Goal: Learn about a topic: Learn about a topic

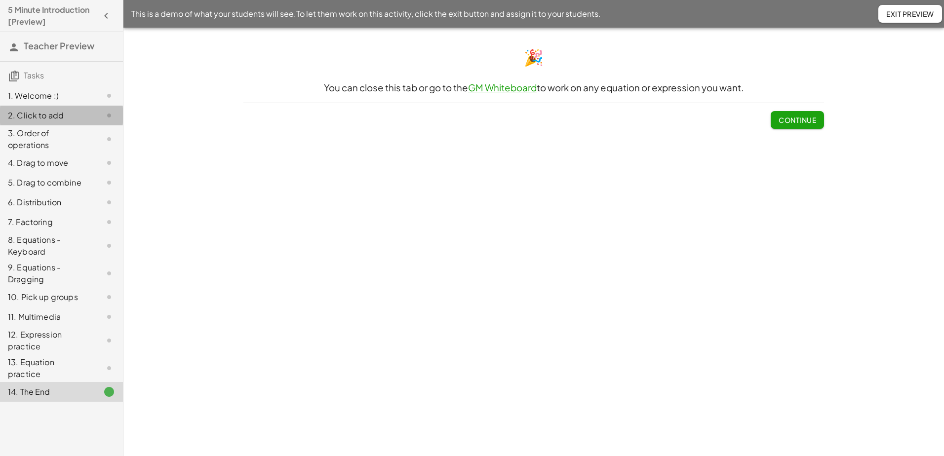
click at [34, 119] on div "2. Click to add" at bounding box center [47, 116] width 79 height 12
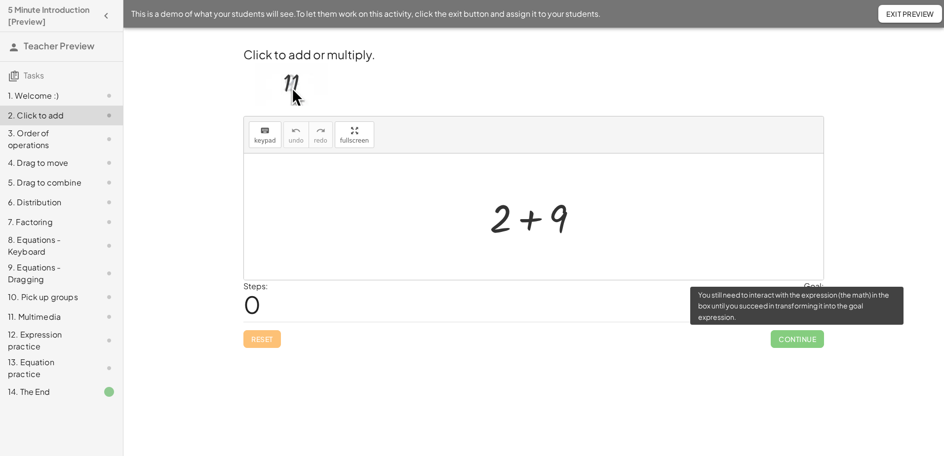
click at [800, 338] on span "Continue" at bounding box center [796, 339] width 53 height 18
click at [802, 344] on span "Continue" at bounding box center [796, 339] width 53 height 18
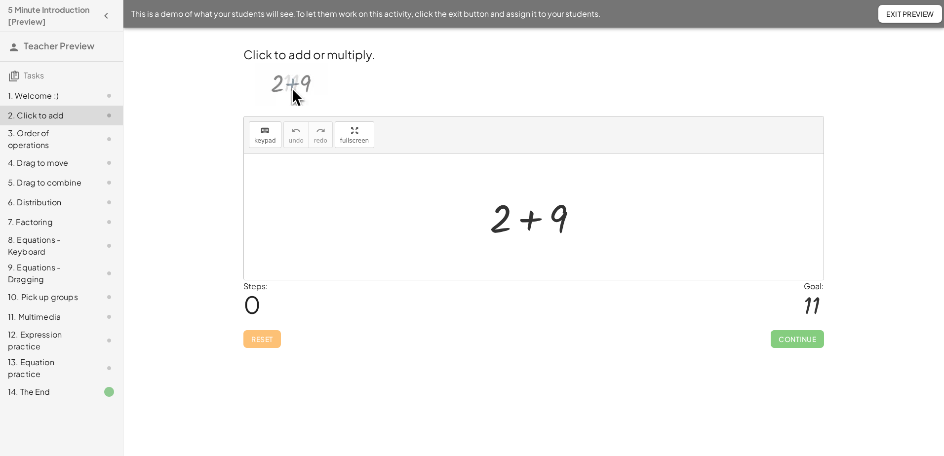
click at [714, 260] on div at bounding box center [533, 217] width 579 height 126
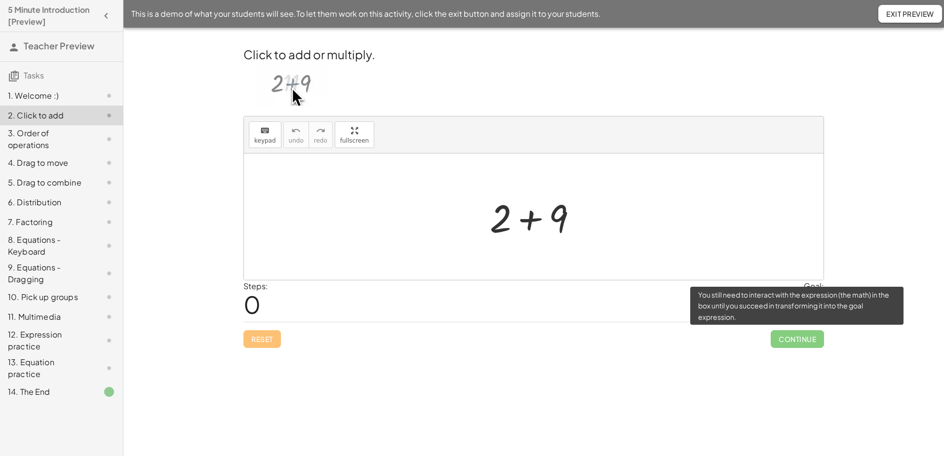
click at [800, 338] on span "Continue" at bounding box center [796, 339] width 53 height 18
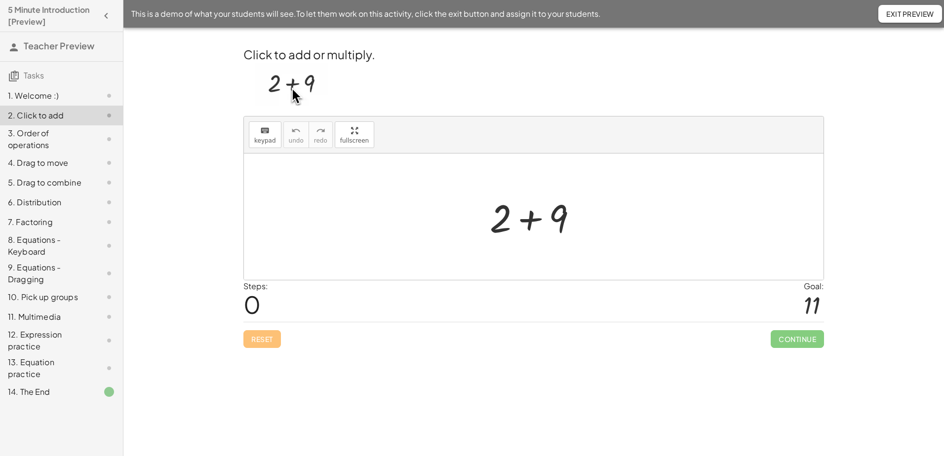
click at [635, 357] on div "Welcome to Graspable Math! Graspable Math turns math symbols into objects you c…" at bounding box center [533, 242] width 820 height 428
click at [578, 229] on div at bounding box center [537, 217] width 105 height 51
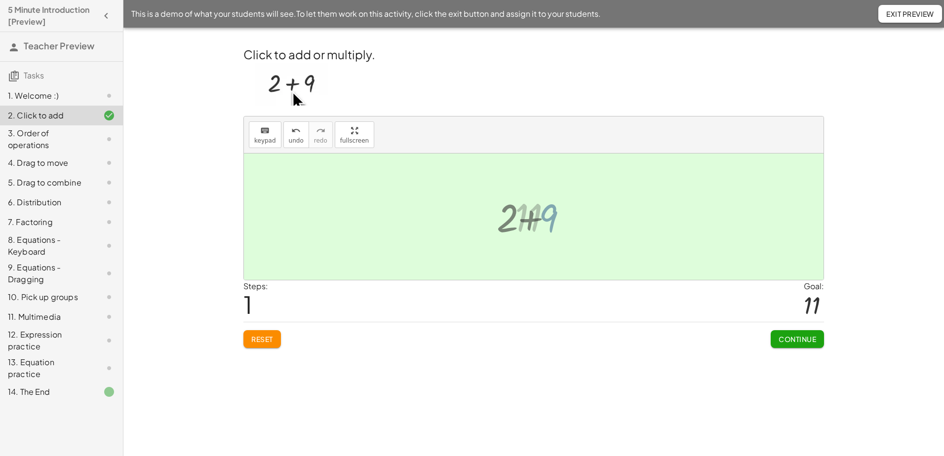
click at [476, 212] on div at bounding box center [533, 217] width 579 height 126
click at [803, 337] on span "Continue" at bounding box center [797, 339] width 38 height 9
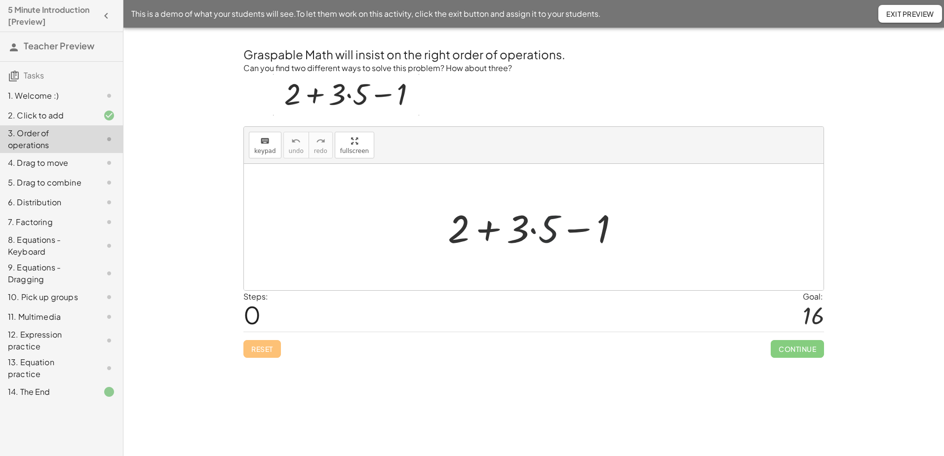
click at [541, 225] on div at bounding box center [538, 227] width 190 height 51
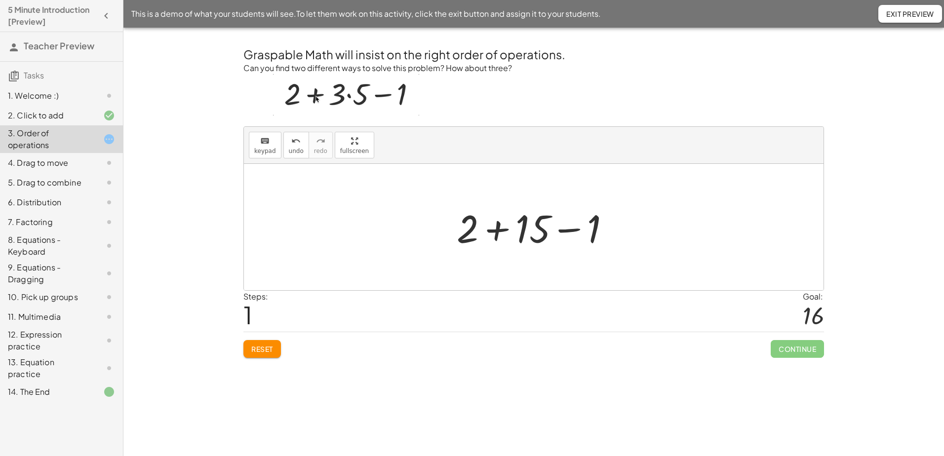
click at [532, 235] on div at bounding box center [537, 227] width 171 height 51
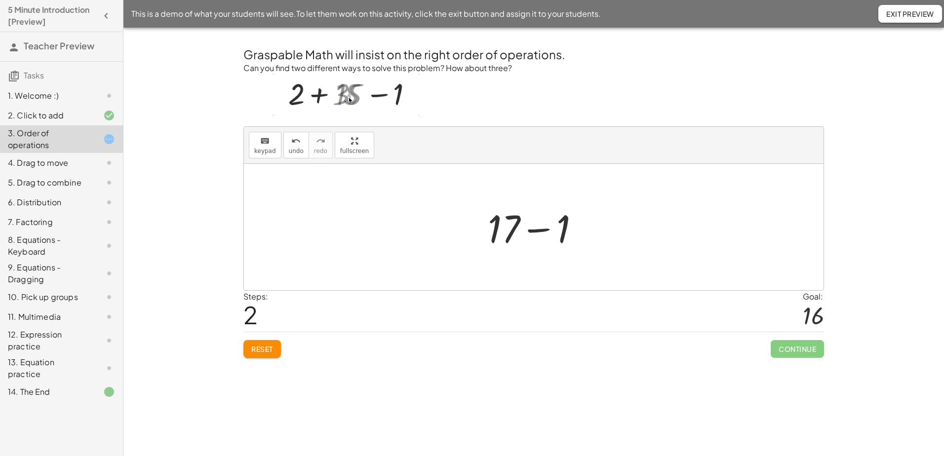
click at [544, 238] on div at bounding box center [538, 227] width 110 height 51
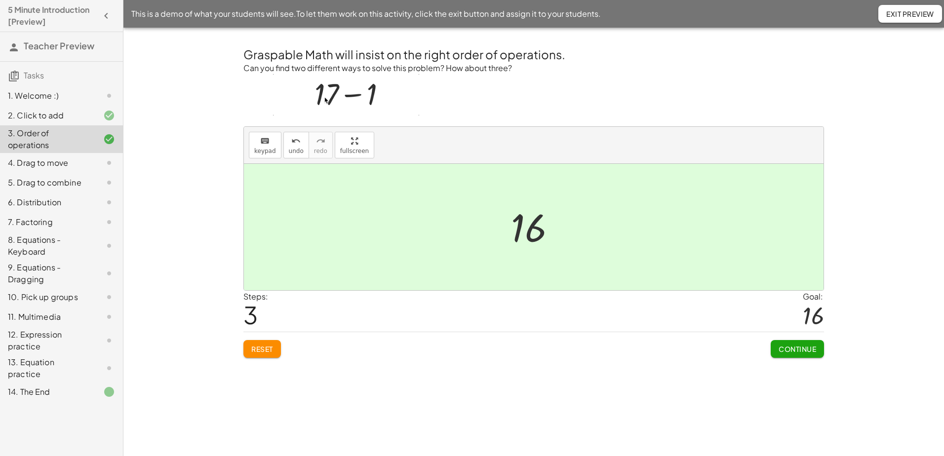
click at [786, 352] on span "Continue" at bounding box center [797, 349] width 38 height 9
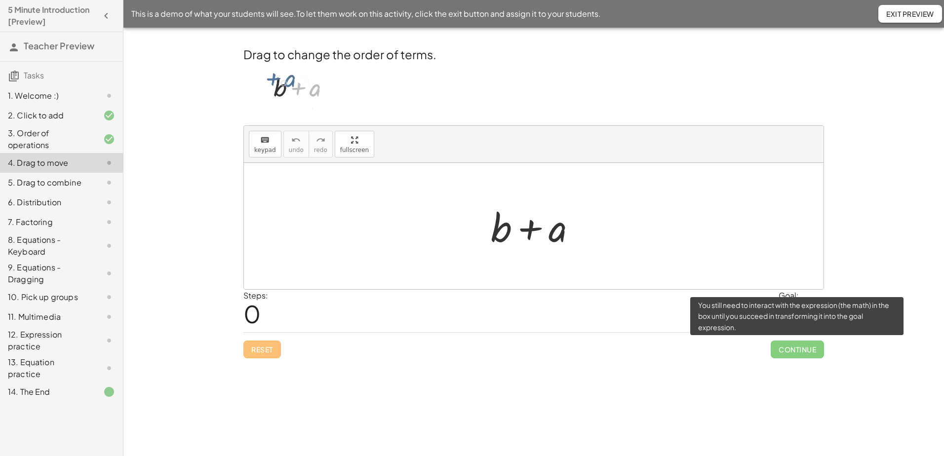
click at [786, 352] on span "Continue" at bounding box center [796, 350] width 53 height 18
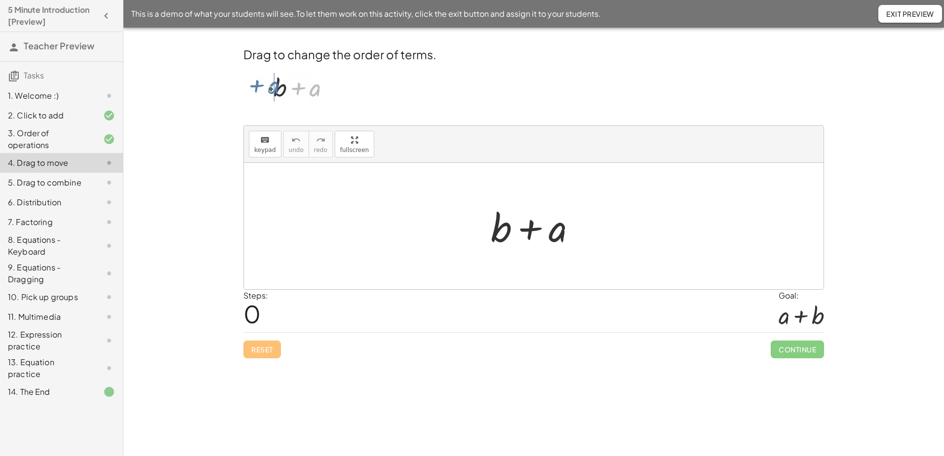
click at [540, 222] on div at bounding box center [537, 226] width 103 height 51
click at [787, 323] on div at bounding box center [801, 316] width 46 height 28
click at [544, 230] on div at bounding box center [537, 226] width 103 height 51
drag, startPoint x: 494, startPoint y: 226, endPoint x: 575, endPoint y: 240, distance: 81.7
click at [575, 240] on div at bounding box center [537, 226] width 103 height 51
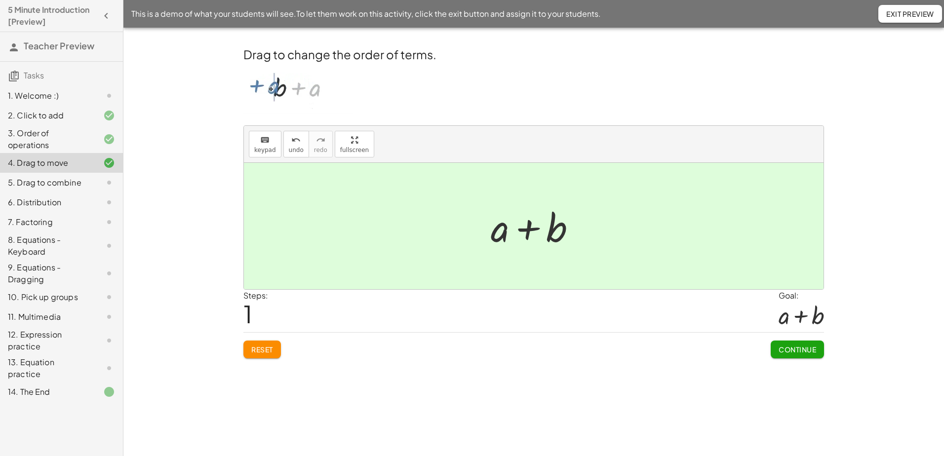
click at [796, 347] on span "Continue" at bounding box center [797, 349] width 38 height 9
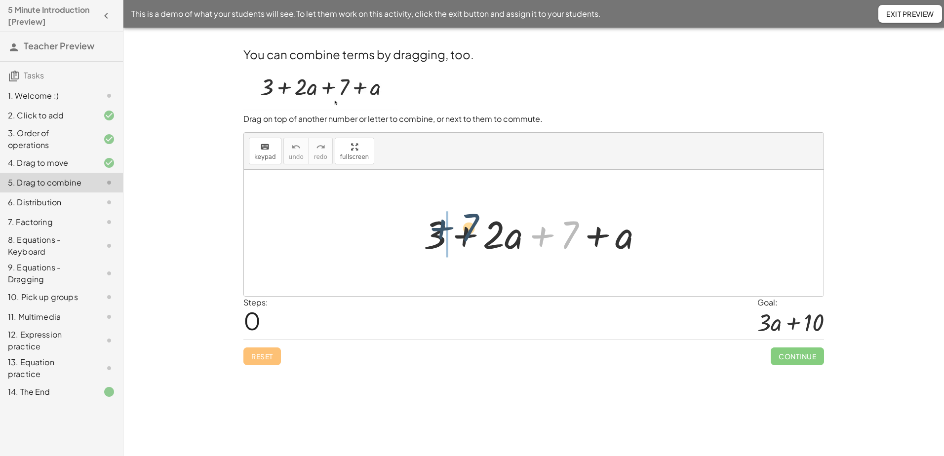
drag, startPoint x: 570, startPoint y: 240, endPoint x: 465, endPoint y: 233, distance: 104.9
click at [465, 233] on div at bounding box center [537, 233] width 237 height 51
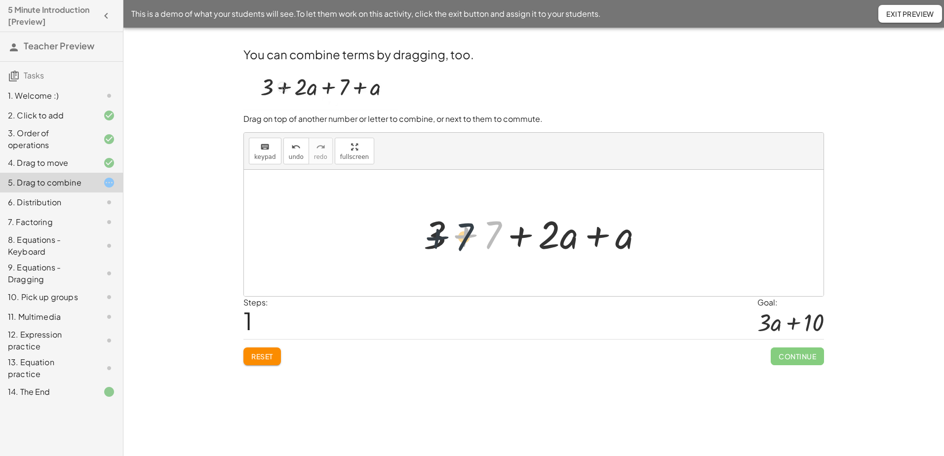
drag, startPoint x: 485, startPoint y: 230, endPoint x: 455, endPoint y: 232, distance: 30.2
click at [455, 232] on div at bounding box center [537, 233] width 237 height 51
drag, startPoint x: 439, startPoint y: 232, endPoint x: 499, endPoint y: 234, distance: 60.2
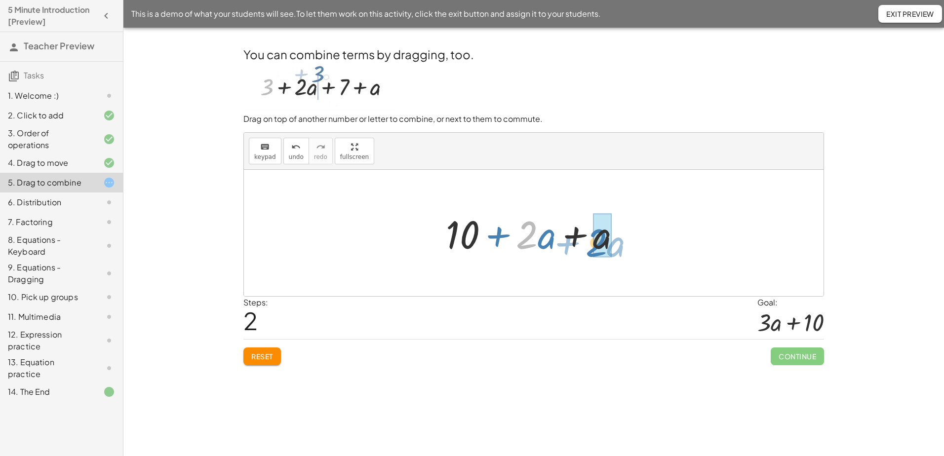
drag, startPoint x: 527, startPoint y: 234, endPoint x: 601, endPoint y: 242, distance: 74.9
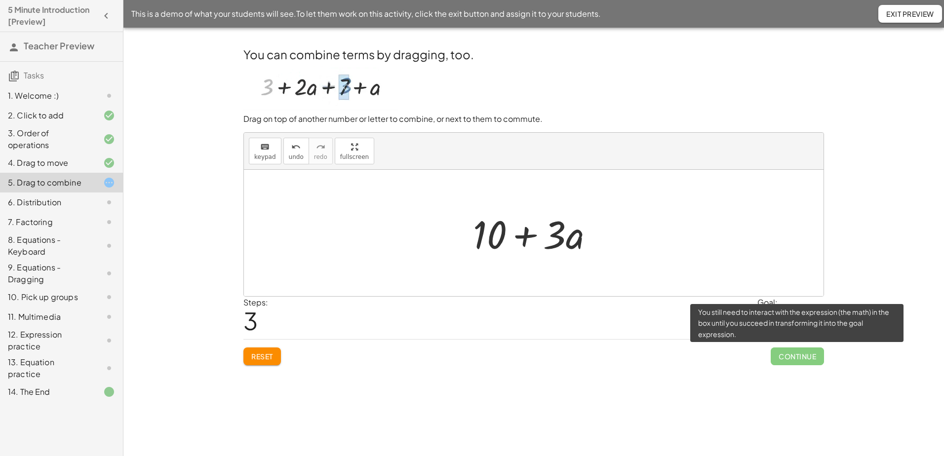
click at [797, 356] on span "Continue" at bounding box center [796, 356] width 53 height 18
click at [797, 355] on span "Continue" at bounding box center [796, 356] width 53 height 18
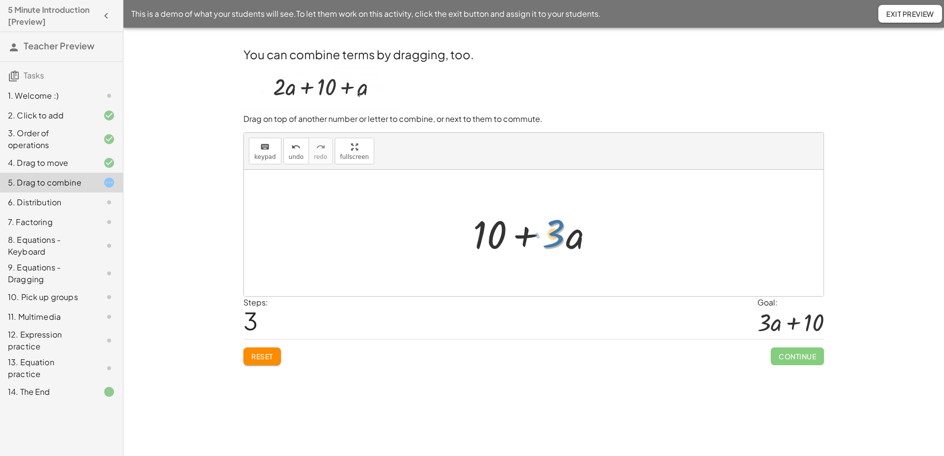
click at [555, 234] on div at bounding box center [537, 233] width 139 height 51
drag, startPoint x: 557, startPoint y: 236, endPoint x: 570, endPoint y: 236, distance: 13.3
click at [570, 236] on div at bounding box center [537, 233] width 139 height 51
drag, startPoint x: 574, startPoint y: 238, endPoint x: 648, endPoint y: 239, distance: 74.0
click at [570, 238] on div at bounding box center [537, 233] width 139 height 51
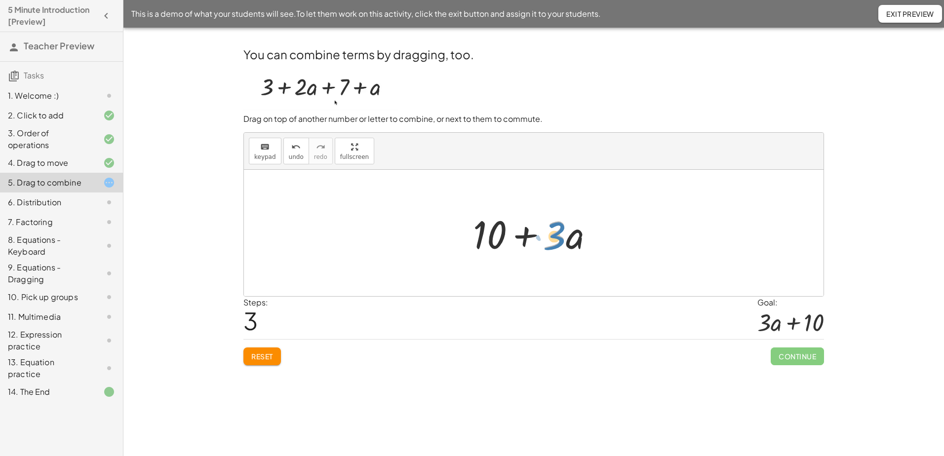
drag, startPoint x: 556, startPoint y: 232, endPoint x: 566, endPoint y: 233, distance: 10.4
click at [566, 233] on div at bounding box center [537, 233] width 139 height 51
click at [524, 234] on div at bounding box center [537, 233] width 139 height 51
click at [528, 245] on div at bounding box center [537, 233] width 139 height 51
click at [527, 239] on div at bounding box center [537, 233] width 139 height 51
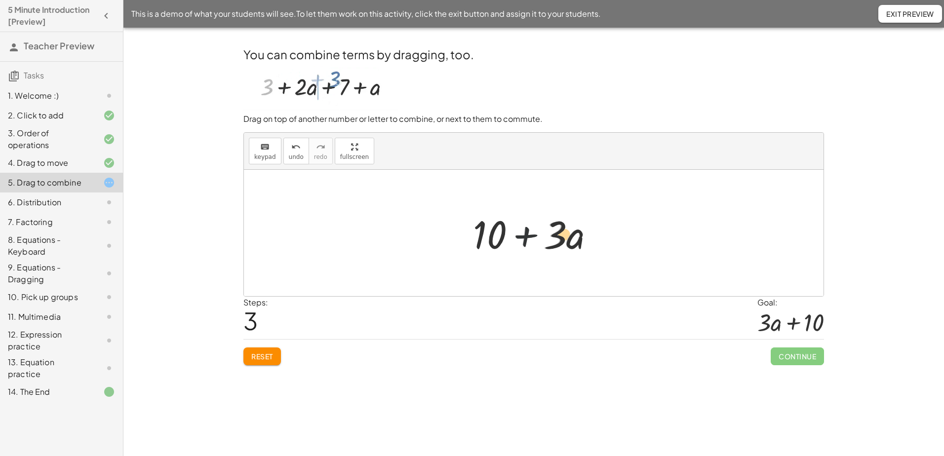
drag, startPoint x: 523, startPoint y: 237, endPoint x: 537, endPoint y: 238, distance: 14.9
click at [537, 238] on div at bounding box center [537, 233] width 139 height 51
click at [263, 361] on span "Reset" at bounding box center [262, 356] width 22 height 9
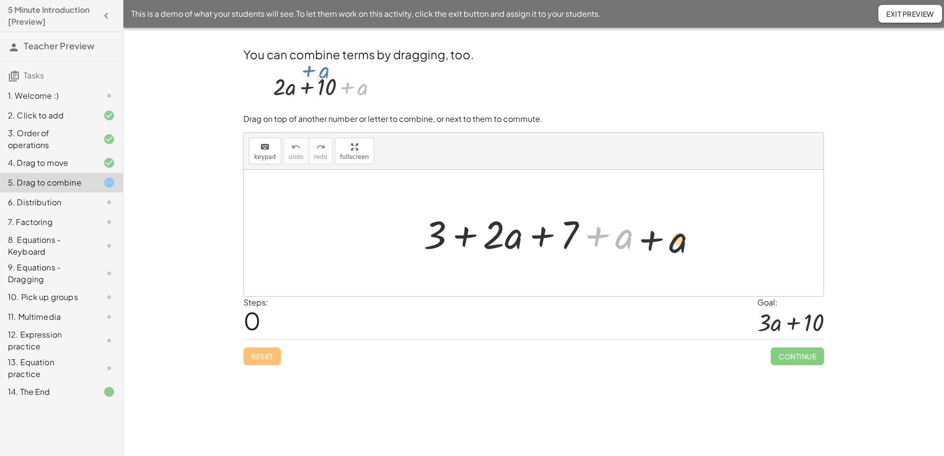
drag, startPoint x: 625, startPoint y: 238, endPoint x: 686, endPoint y: 243, distance: 60.9
click at [582, 238] on div at bounding box center [537, 233] width 237 height 51
drag, startPoint x: 578, startPoint y: 241, endPoint x: 664, endPoint y: 239, distance: 86.4
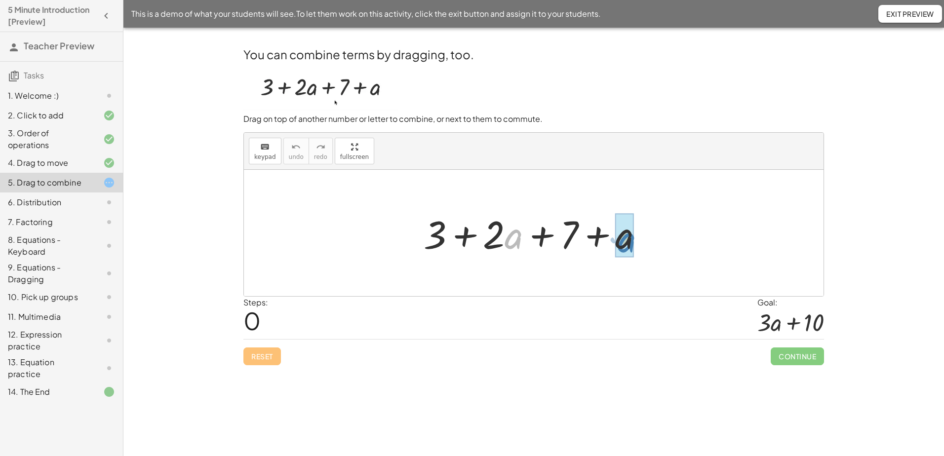
click at [663, 239] on div "· a + · 2 + 3 + · 2 · a + 7 + a" at bounding box center [533, 233] width 579 height 126
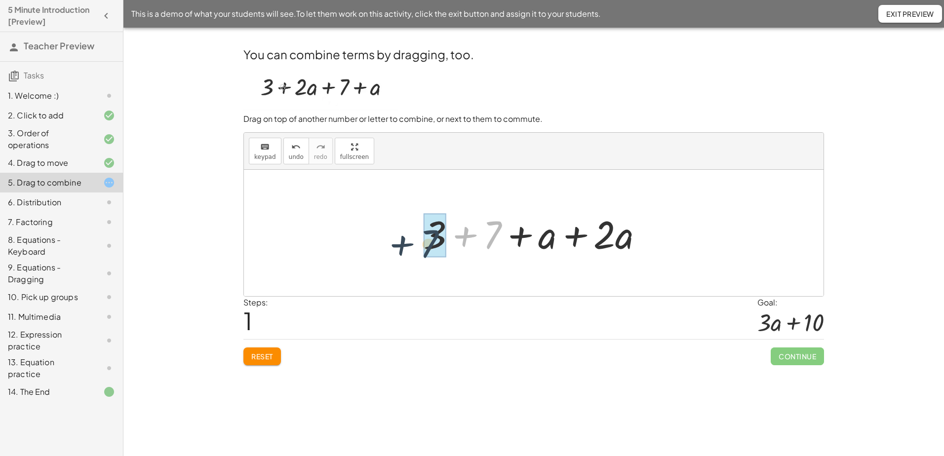
drag, startPoint x: 488, startPoint y: 234, endPoint x: 422, endPoint y: 242, distance: 66.7
click at [422, 242] on div at bounding box center [537, 233] width 237 height 51
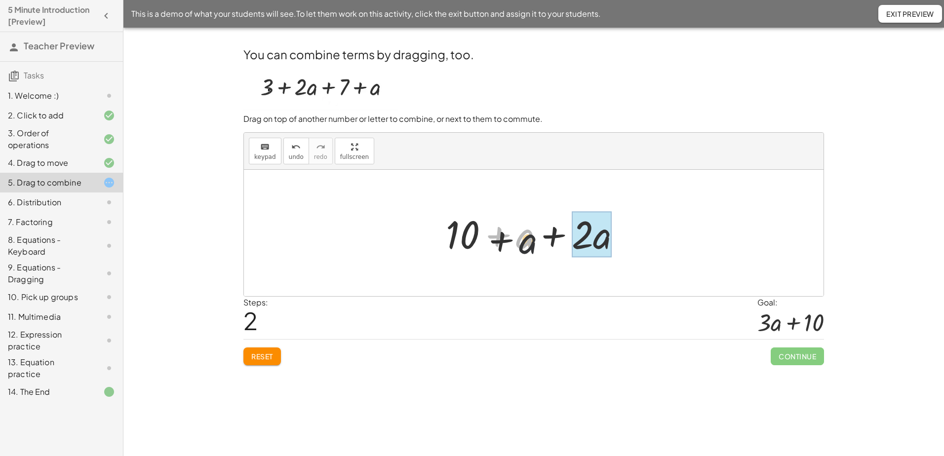
drag, startPoint x: 532, startPoint y: 239, endPoint x: 609, endPoint y: 258, distance: 79.7
click at [575, 258] on div at bounding box center [537, 233] width 193 height 51
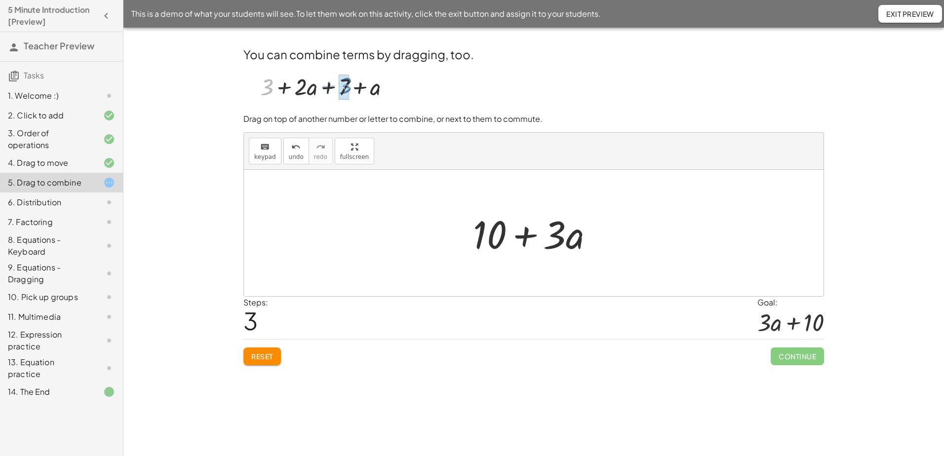
click at [765, 320] on div at bounding box center [790, 322] width 67 height 28
drag, startPoint x: 482, startPoint y: 238, endPoint x: 623, endPoint y: 249, distance: 141.5
click at [623, 249] on div "+ 3 + · 2 · a + 7 + a + 3 + 7 + a + · 2 · a + 10 + a + · 2 · a + 10 + · + a 10 …" at bounding box center [533, 233] width 579 height 126
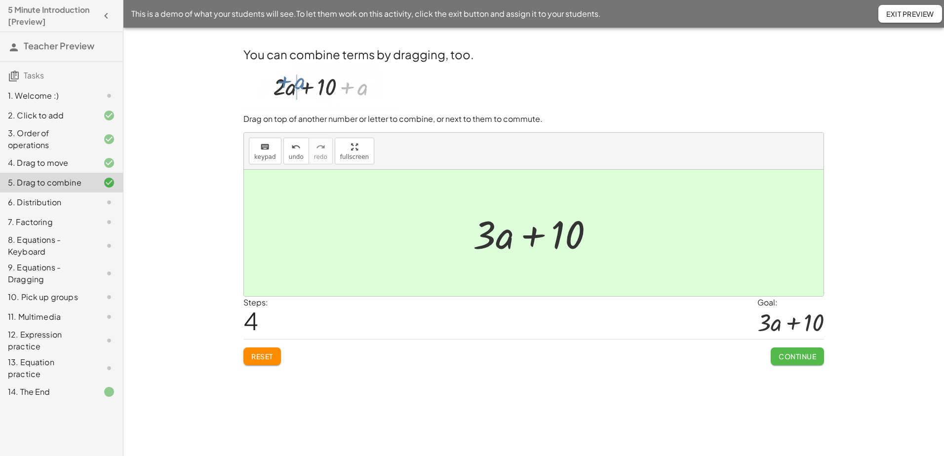
click at [793, 354] on span "Continue" at bounding box center [797, 356] width 38 height 9
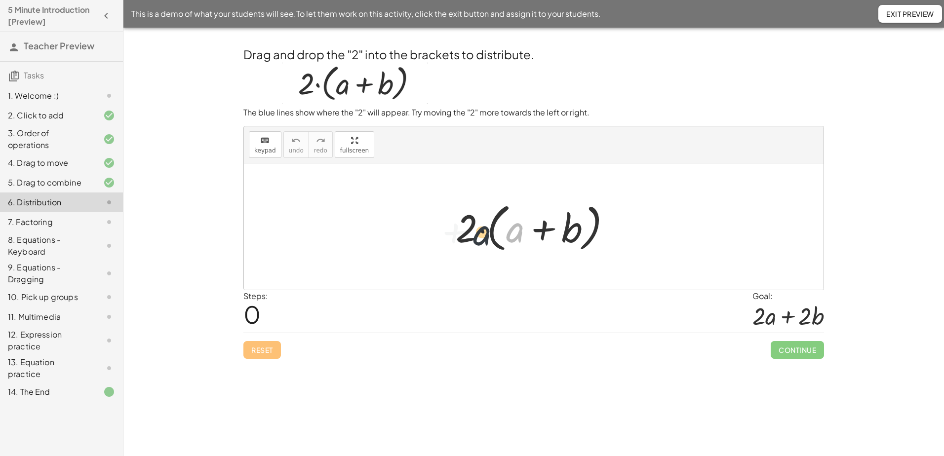
drag, startPoint x: 520, startPoint y: 230, endPoint x: 479, endPoint y: 232, distance: 40.6
click at [479, 232] on div at bounding box center [537, 226] width 173 height 57
drag, startPoint x: 467, startPoint y: 233, endPoint x: 519, endPoint y: 235, distance: 51.4
click at [519, 235] on div at bounding box center [537, 226] width 173 height 57
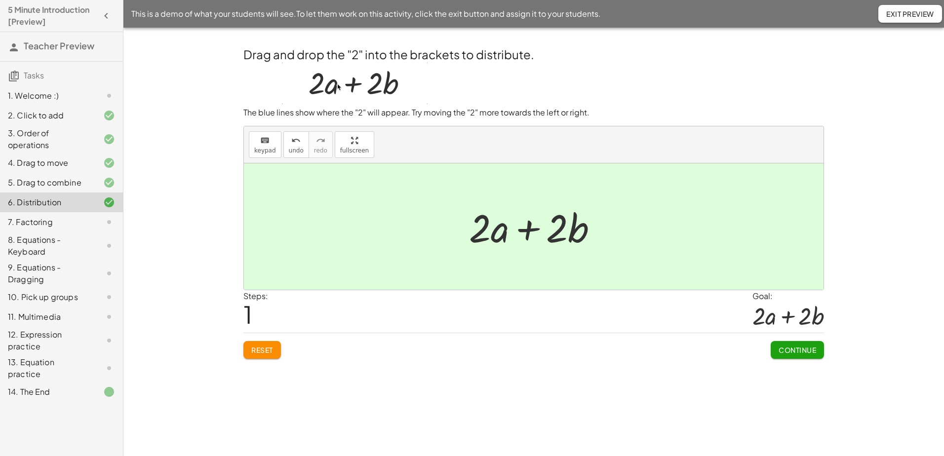
click at [798, 350] on span "Continue" at bounding box center [797, 349] width 38 height 9
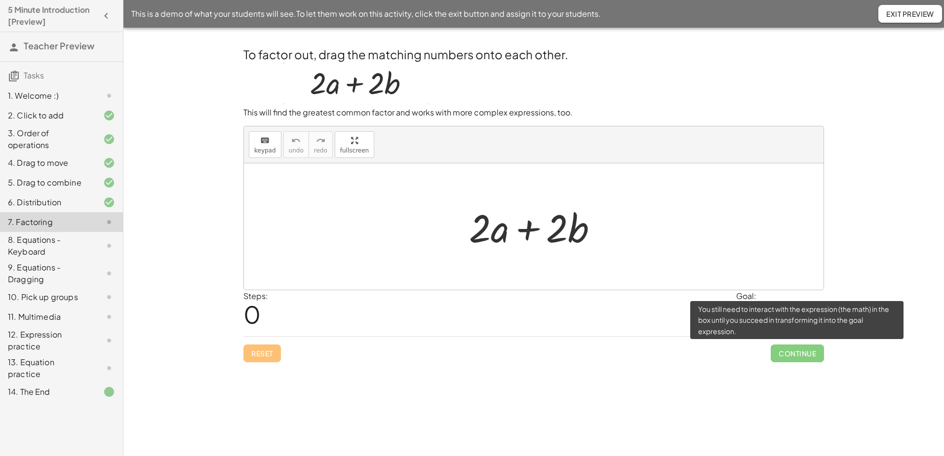
click at [800, 358] on span "Continue" at bounding box center [796, 354] width 53 height 18
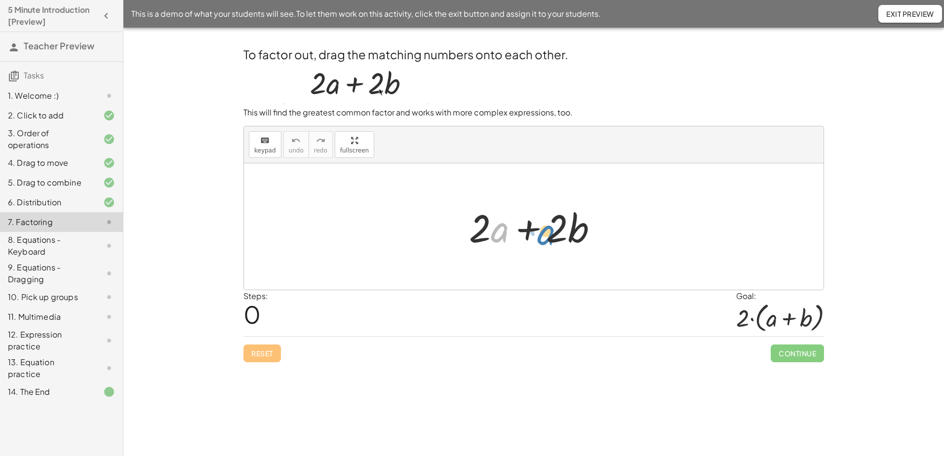
drag, startPoint x: 499, startPoint y: 234, endPoint x: 526, endPoint y: 234, distance: 26.2
click at [526, 234] on div at bounding box center [537, 226] width 147 height 51
drag, startPoint x: 580, startPoint y: 235, endPoint x: 588, endPoint y: 237, distance: 8.1
click at [588, 237] on div at bounding box center [537, 226] width 147 height 51
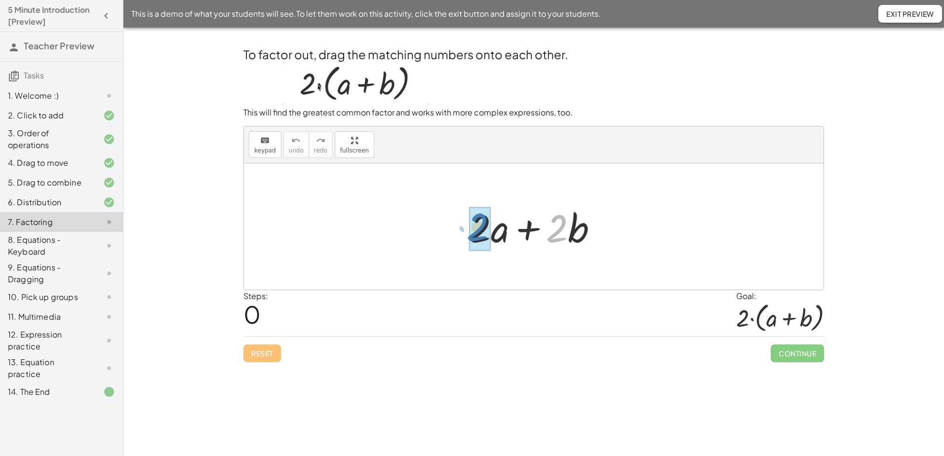
drag, startPoint x: 556, startPoint y: 235, endPoint x: 475, endPoint y: 233, distance: 81.0
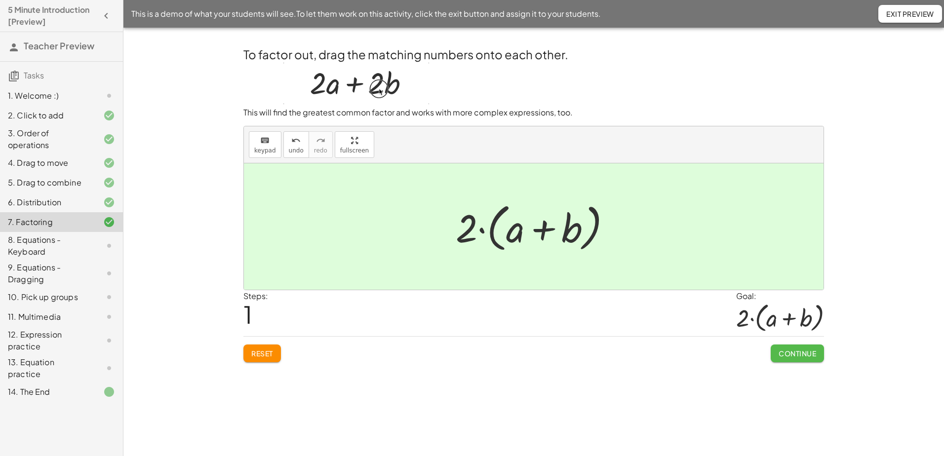
click at [792, 355] on span "Continue" at bounding box center [797, 353] width 38 height 9
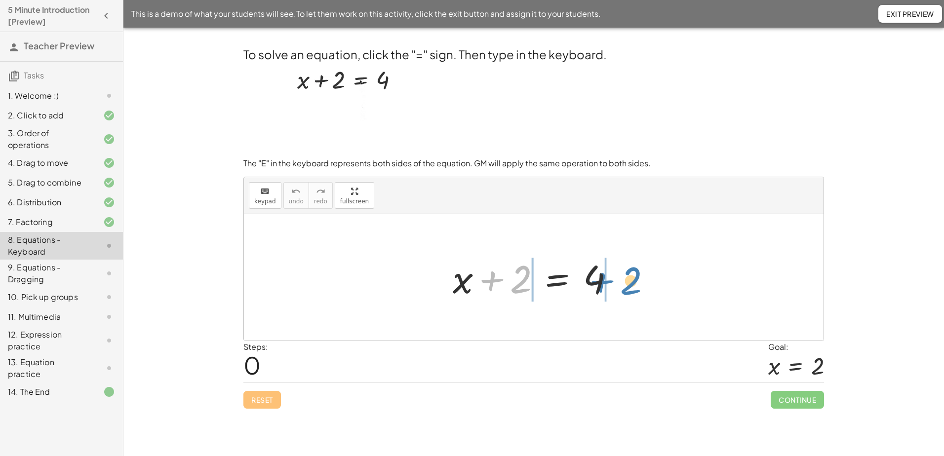
drag, startPoint x: 518, startPoint y: 284, endPoint x: 628, endPoint y: 285, distance: 110.1
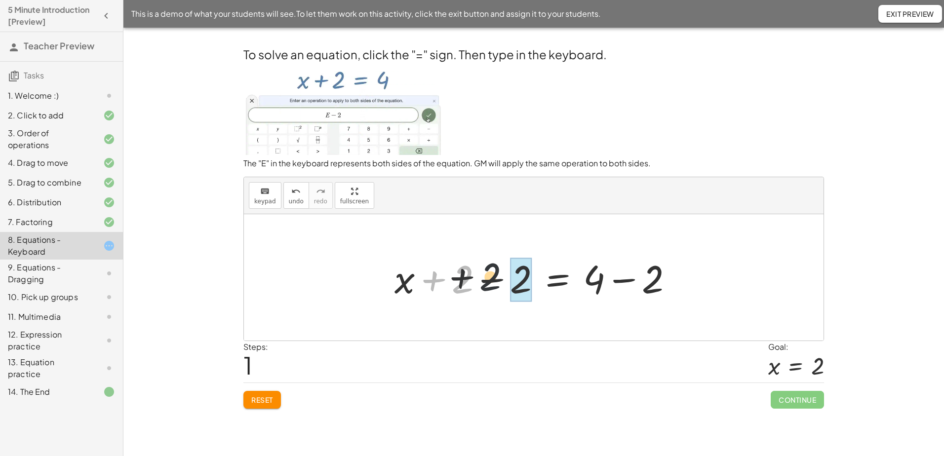
drag, startPoint x: 464, startPoint y: 285, endPoint x: 512, endPoint y: 282, distance: 48.5
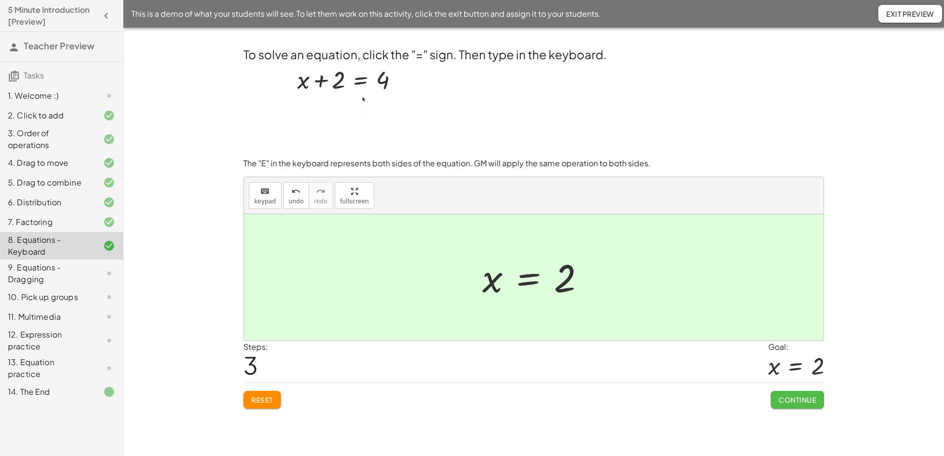
click at [818, 406] on button "Continue" at bounding box center [796, 400] width 53 height 18
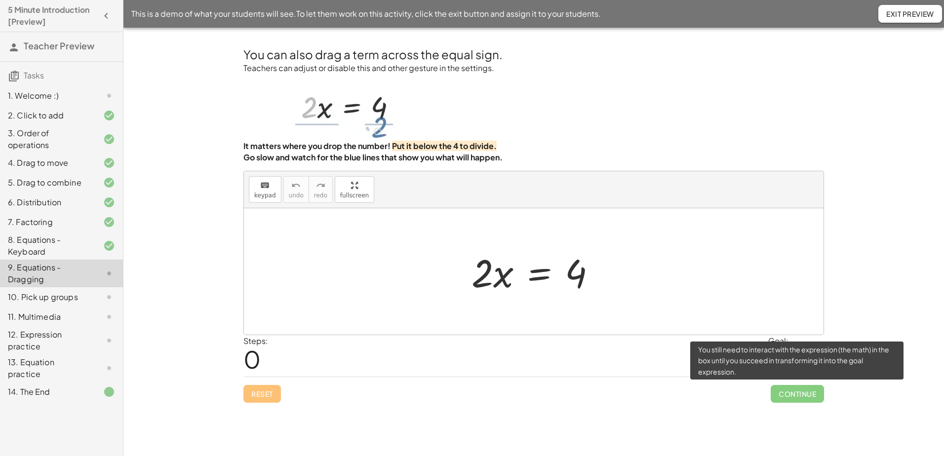
click at [799, 396] on span "Continue" at bounding box center [796, 394] width 53 height 18
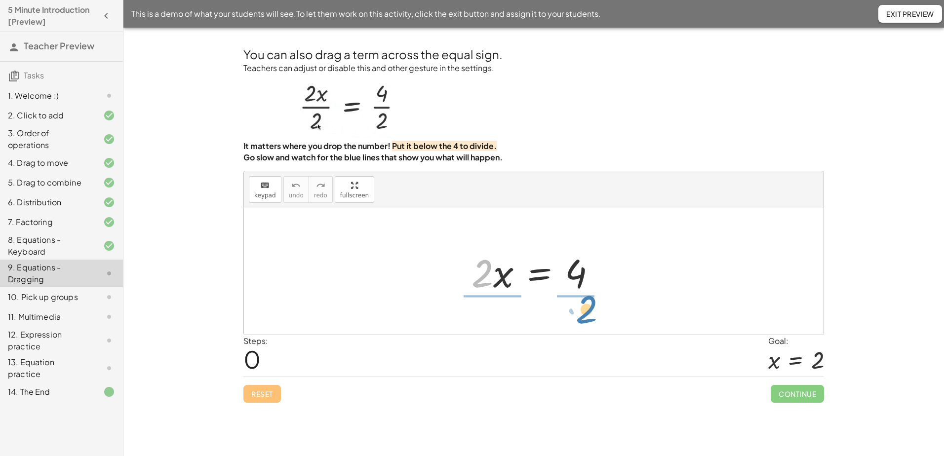
drag, startPoint x: 485, startPoint y: 279, endPoint x: 590, endPoint y: 314, distance: 110.8
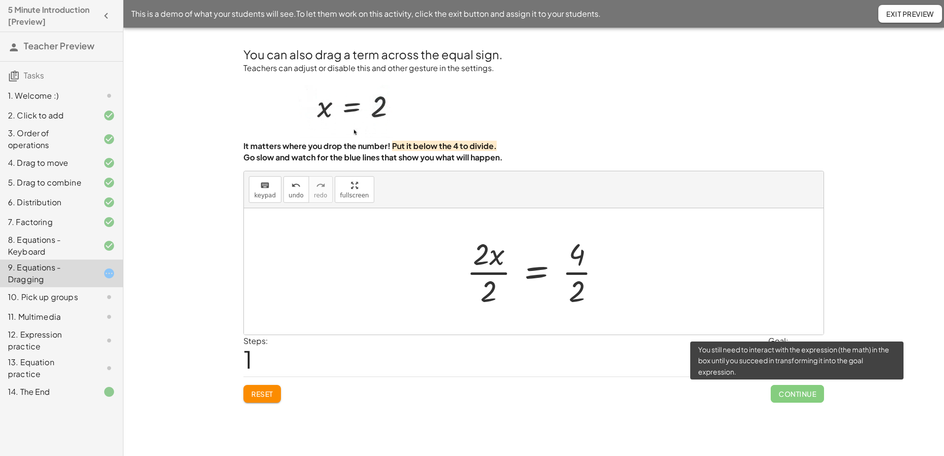
click at [793, 390] on span "Continue" at bounding box center [796, 394] width 53 height 18
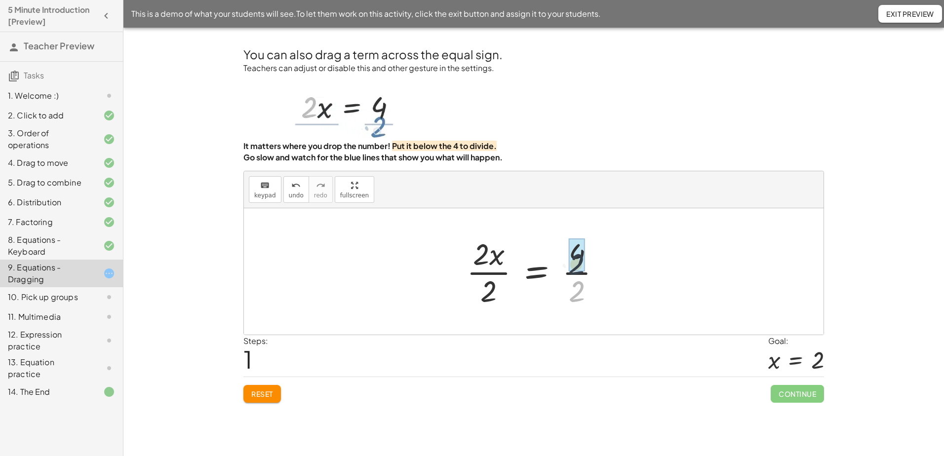
drag, startPoint x: 576, startPoint y: 287, endPoint x: 576, endPoint y: 256, distance: 31.1
click at [482, 293] on div at bounding box center [537, 271] width 145 height 76
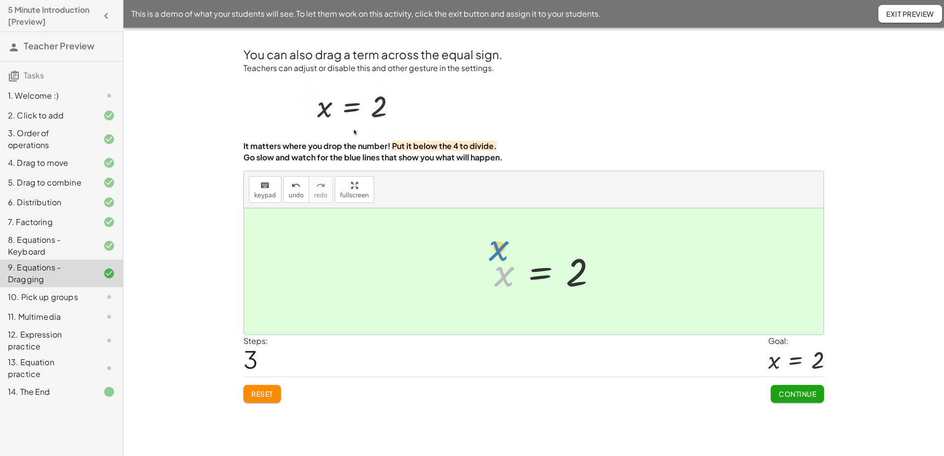
drag, startPoint x: 495, startPoint y: 291, endPoint x: 490, endPoint y: 265, distance: 26.7
click at [490, 265] on div at bounding box center [549, 271] width 120 height 49
click at [807, 400] on button "Continue" at bounding box center [796, 394] width 53 height 18
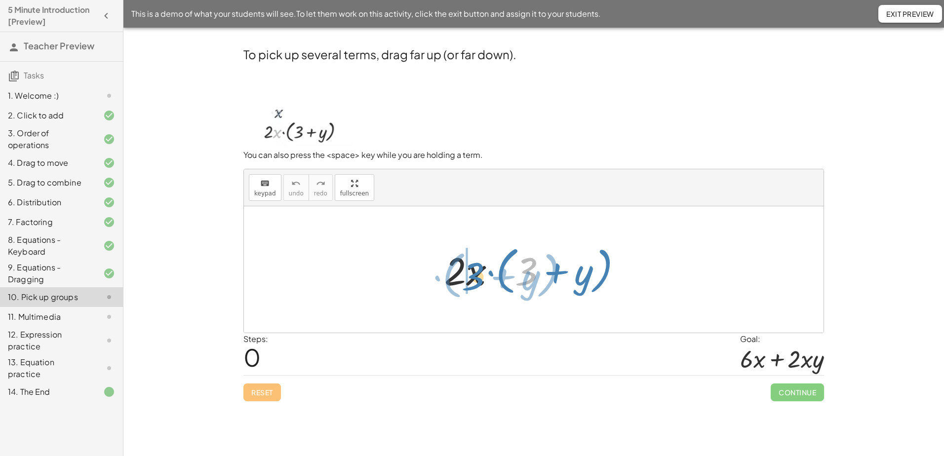
drag, startPoint x: 528, startPoint y: 269, endPoint x: 464, endPoint y: 270, distance: 63.2
click at [464, 270] on div at bounding box center [536, 269] width 195 height 57
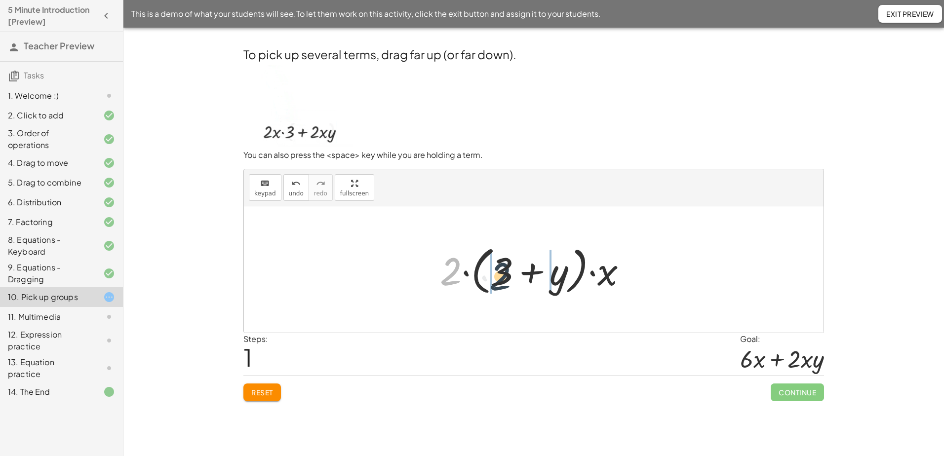
drag, startPoint x: 453, startPoint y: 269, endPoint x: 510, endPoint y: 273, distance: 57.4
click at [510, 273] on div at bounding box center [537, 269] width 205 height 57
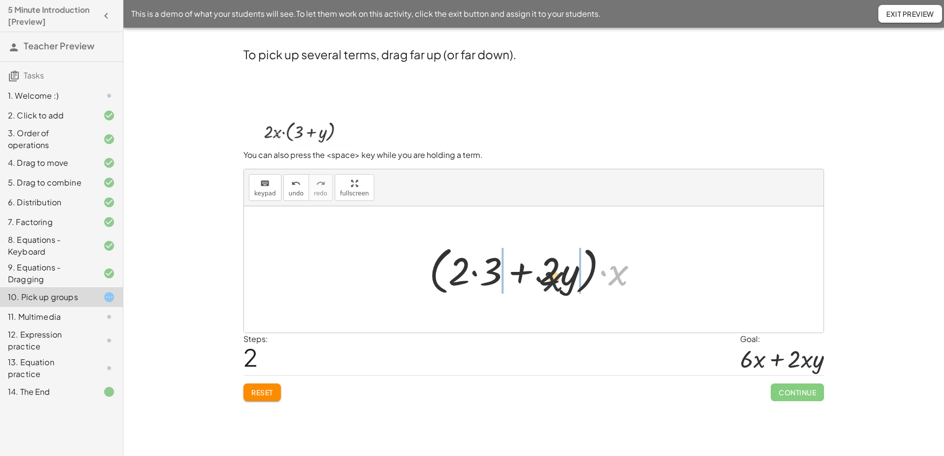
drag, startPoint x: 614, startPoint y: 275, endPoint x: 514, endPoint y: 281, distance: 100.9
click at [514, 281] on div at bounding box center [537, 269] width 227 height 57
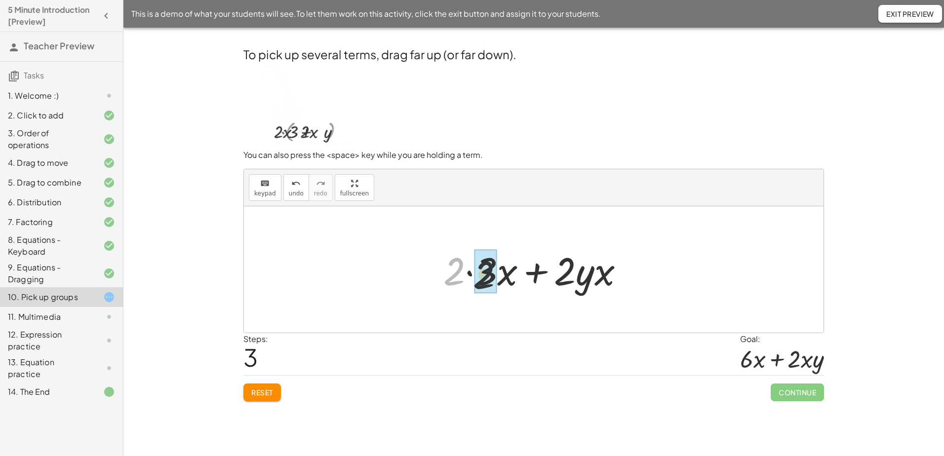
drag, startPoint x: 452, startPoint y: 274, endPoint x: 491, endPoint y: 277, distance: 39.1
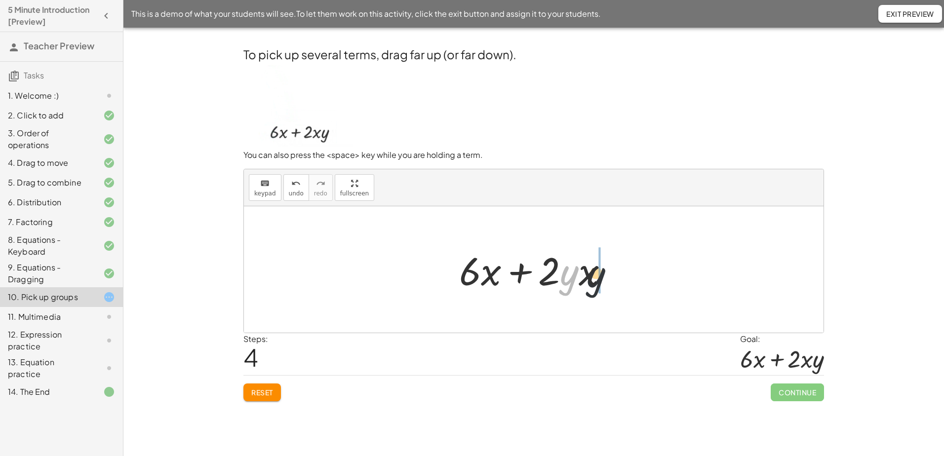
drag, startPoint x: 572, startPoint y: 277, endPoint x: 616, endPoint y: 280, distance: 44.5
click at [616, 280] on div at bounding box center [537, 269] width 167 height 51
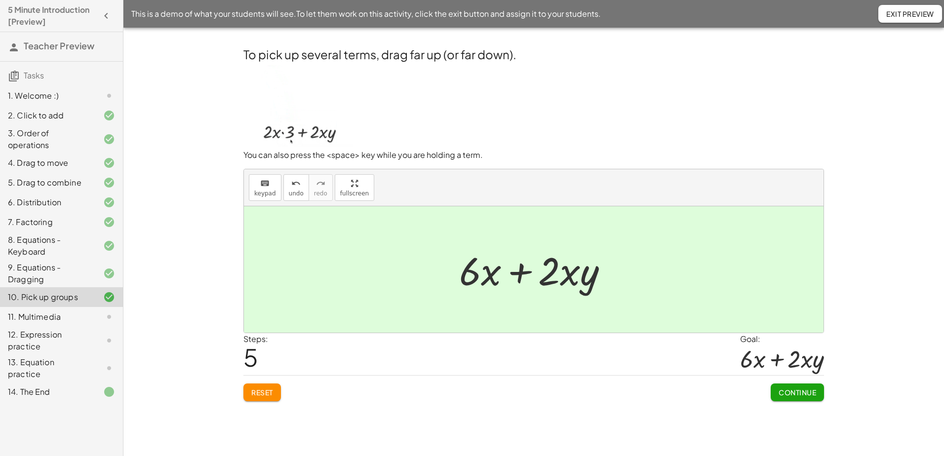
click at [805, 395] on span "Continue" at bounding box center [797, 392] width 38 height 9
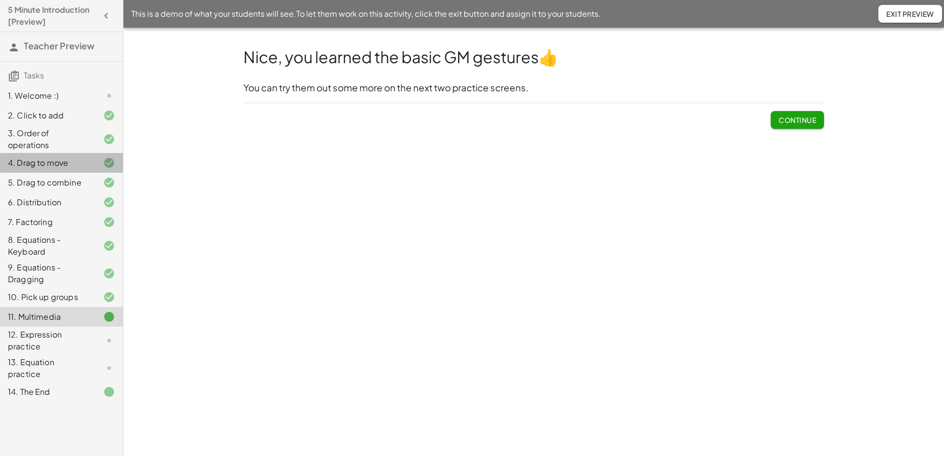
click at [47, 158] on div "4. Drag to move" at bounding box center [47, 163] width 79 height 12
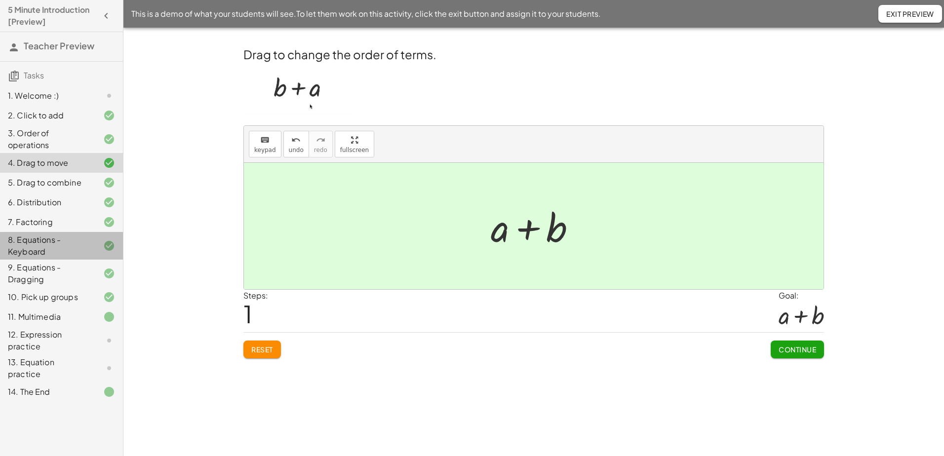
click at [34, 254] on div "8. Equations - Keyboard" at bounding box center [47, 246] width 79 height 24
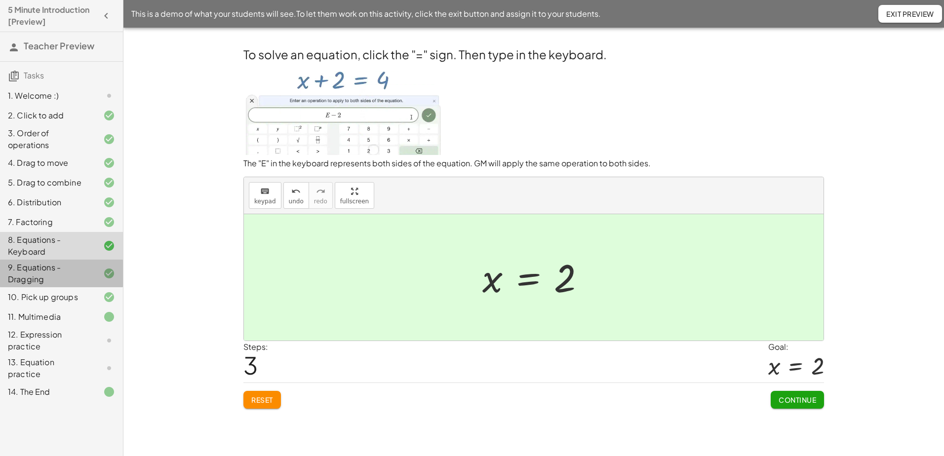
click at [38, 274] on div "9. Equations - Dragging" at bounding box center [47, 274] width 79 height 24
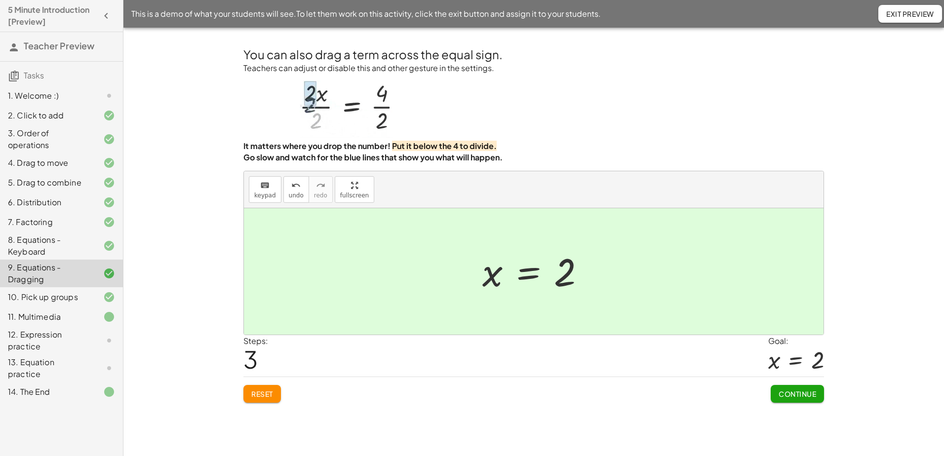
click at [39, 345] on div "12. Expression practice" at bounding box center [47, 341] width 79 height 24
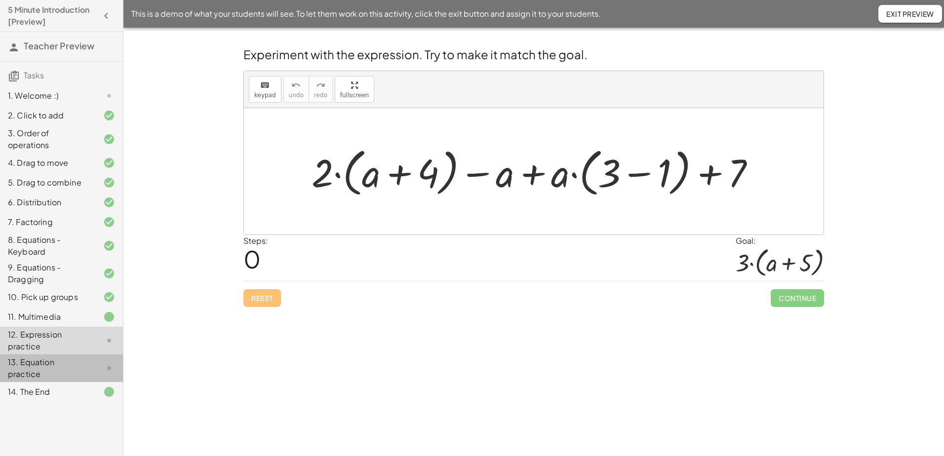
click at [38, 361] on div "13. Equation practice" at bounding box center [47, 368] width 79 height 24
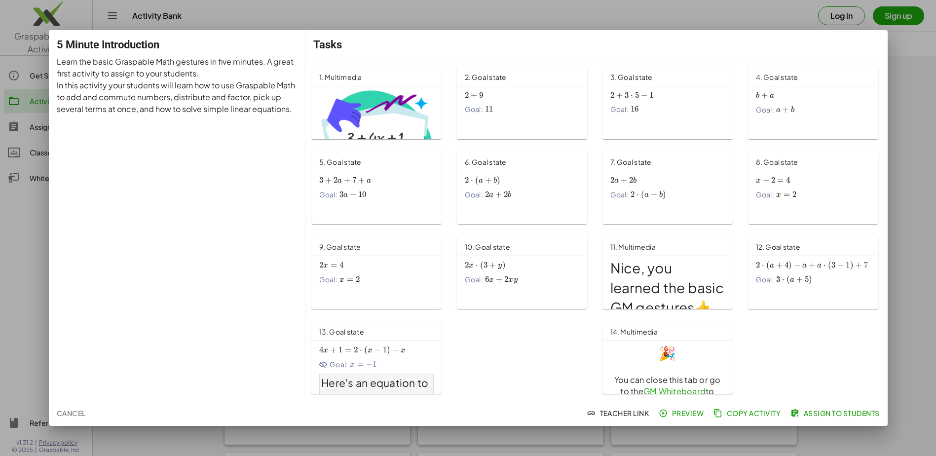
click at [912, 68] on div at bounding box center [468, 228] width 936 height 456
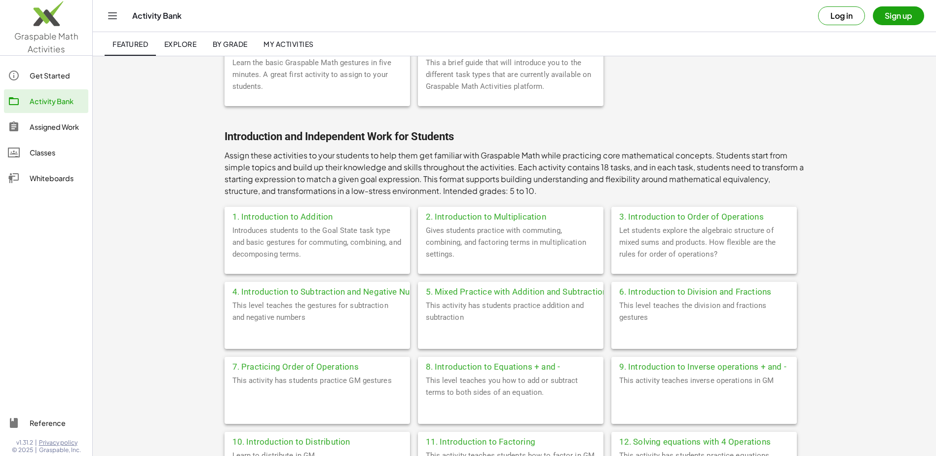
scroll to position [148, 0]
